Goal: Register for event/course

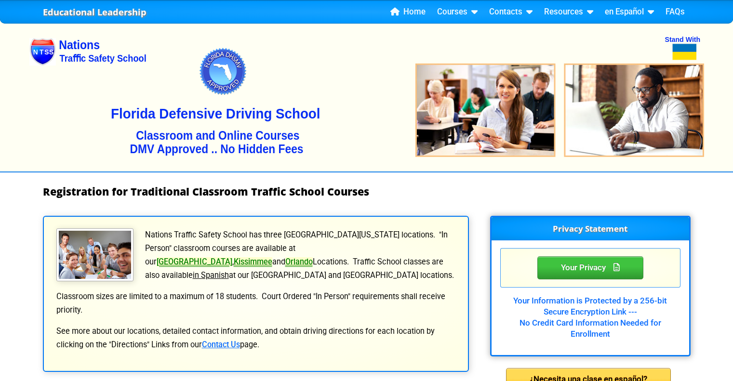
select select "{"fullName":"[US_STATE]","abbreviation":"FL","uniqueId":"1d559909-6cf0-4a4d-848…"
select select "2"
select select "4"
select select "[DATE], 6"
select select "8 Hour Aggressive Driver - Court Ordered"
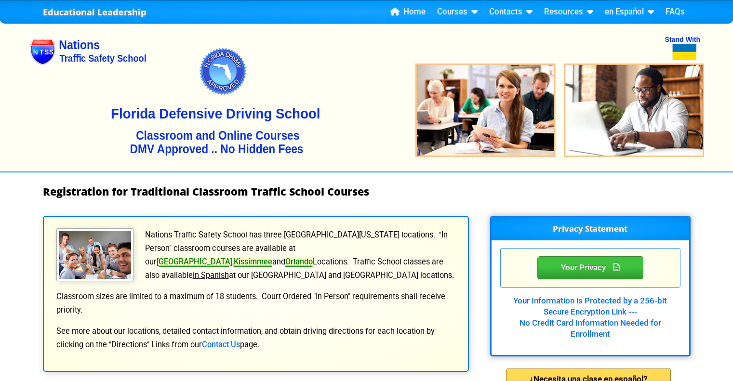
select select "{"countyName":"Orange","state":"FL","uniqueId":"72cd9516-2a86-4b1d-9e65-12a0ae9…"
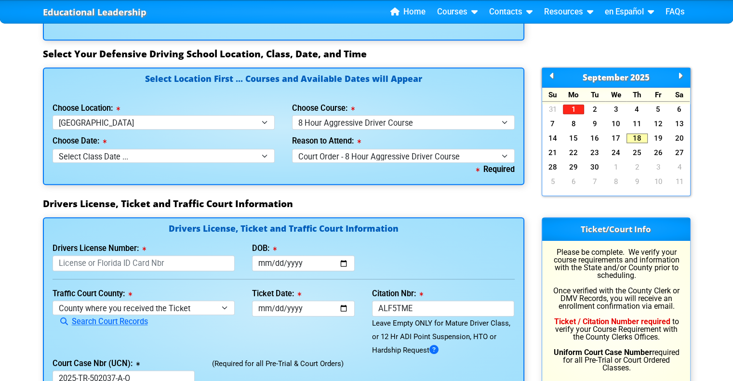
scroll to position [867, 0]
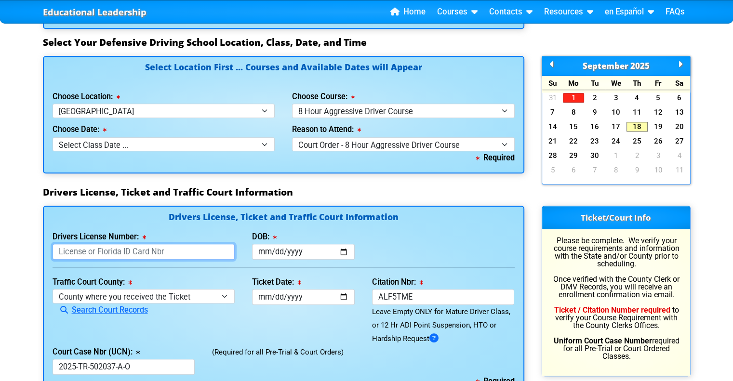
click at [203, 247] on input "Drivers License Number:" at bounding box center [144, 252] width 183 height 16
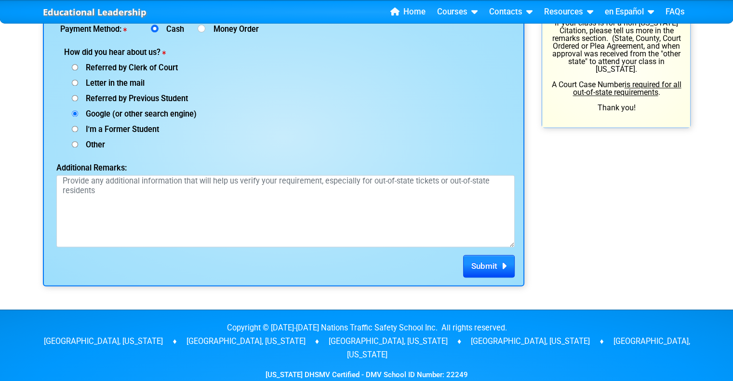
scroll to position [1303, 0]
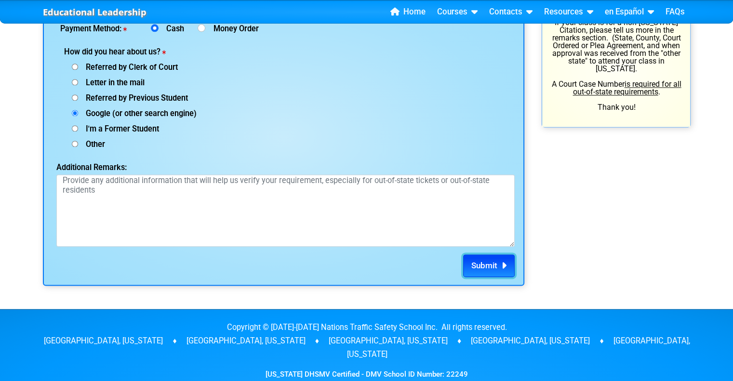
type input "R552472041420"
click at [495, 269] on span "Submit" at bounding box center [484, 266] width 26 height 10
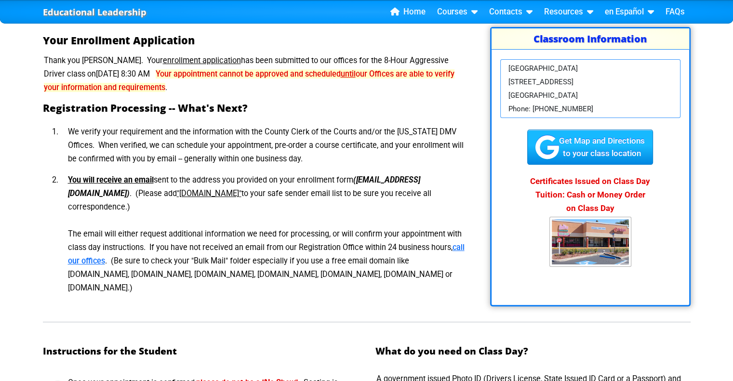
scroll to position [158, 0]
